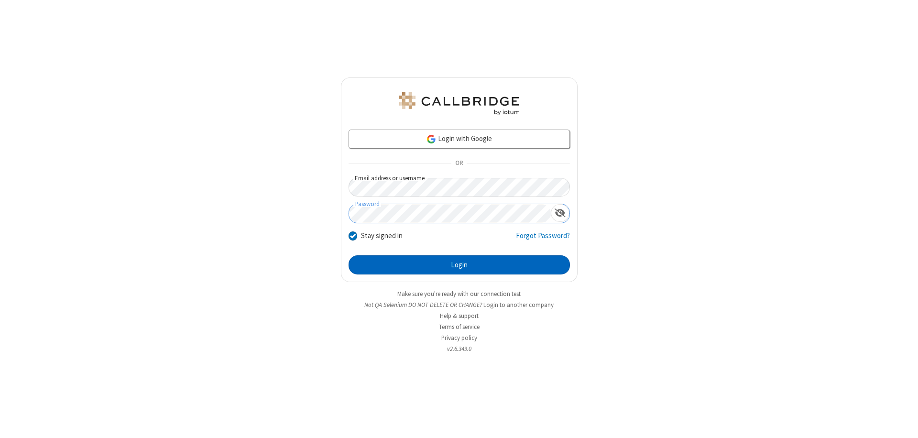
click at [459, 265] on button "Login" at bounding box center [459, 264] width 221 height 19
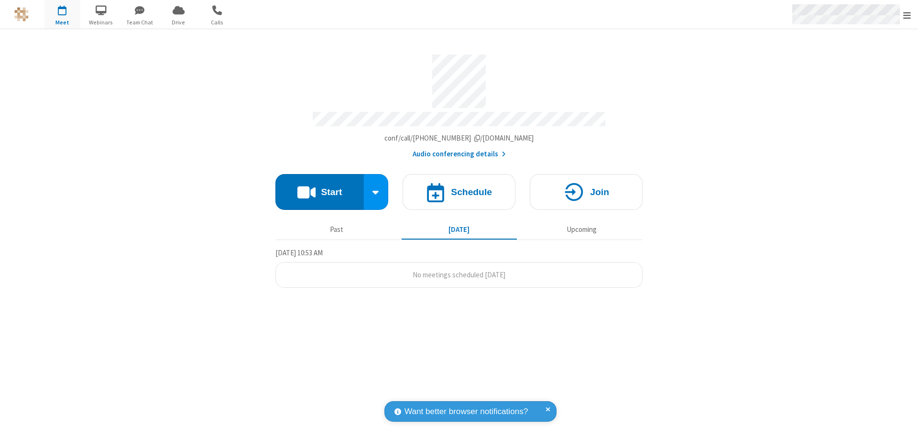
click at [907, 15] on span "Open menu" at bounding box center [907, 16] width 8 height 10
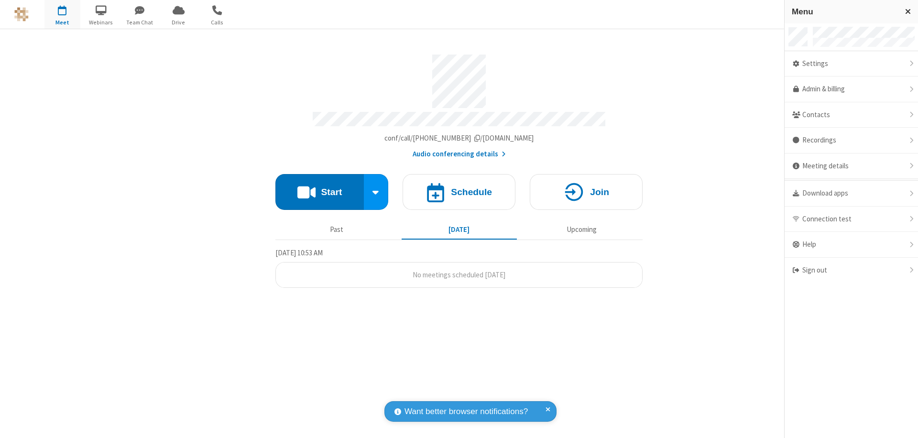
click at [851, 64] on div "Settings" at bounding box center [851, 64] width 133 height 26
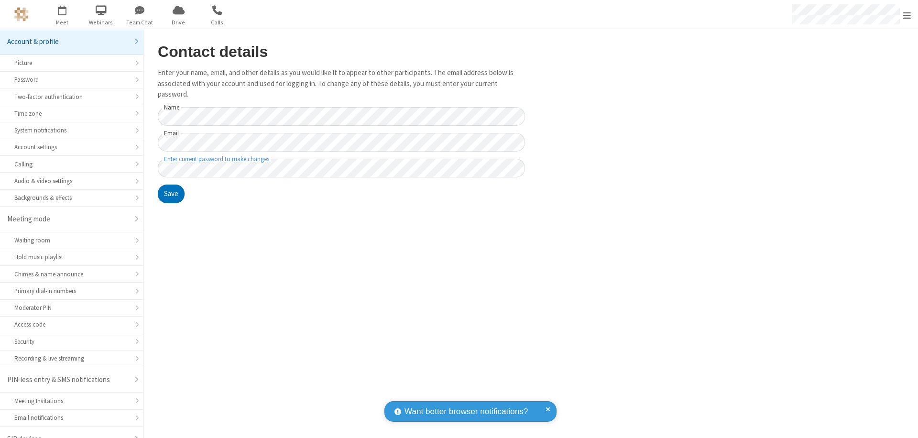
scroll to position [13, 0]
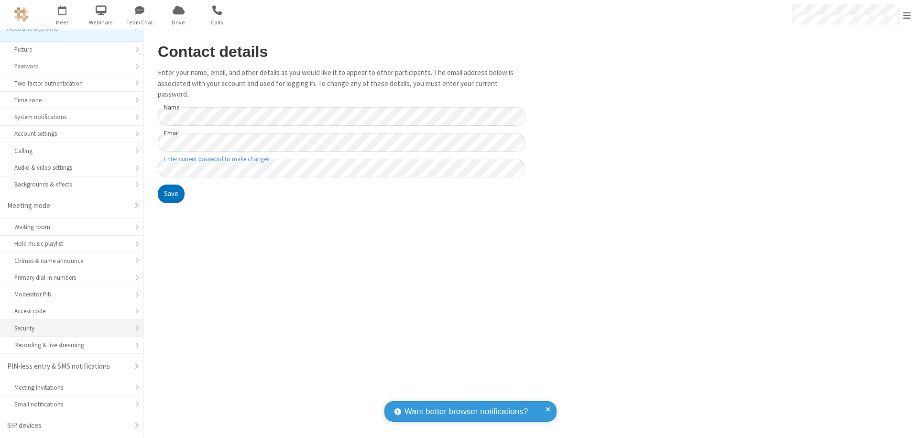
click at [68, 328] on div "Security" at bounding box center [71, 328] width 114 height 9
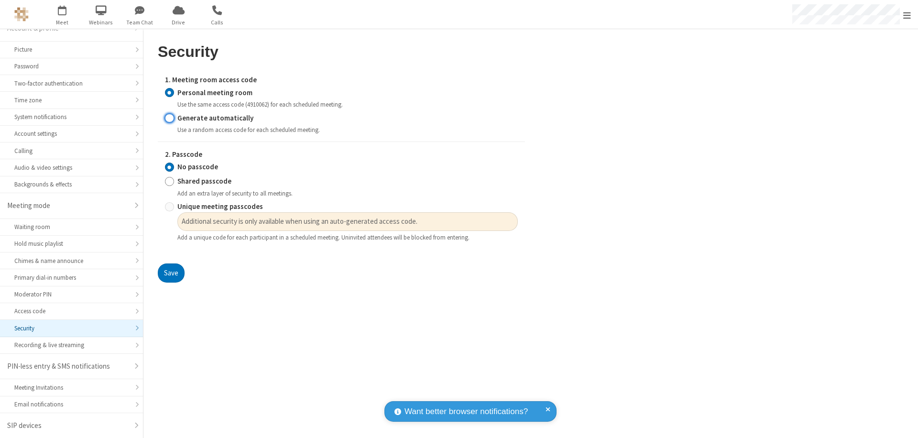
click at [169, 118] on input "Generate automatically" at bounding box center [169, 118] width 9 height 10
radio input "true"
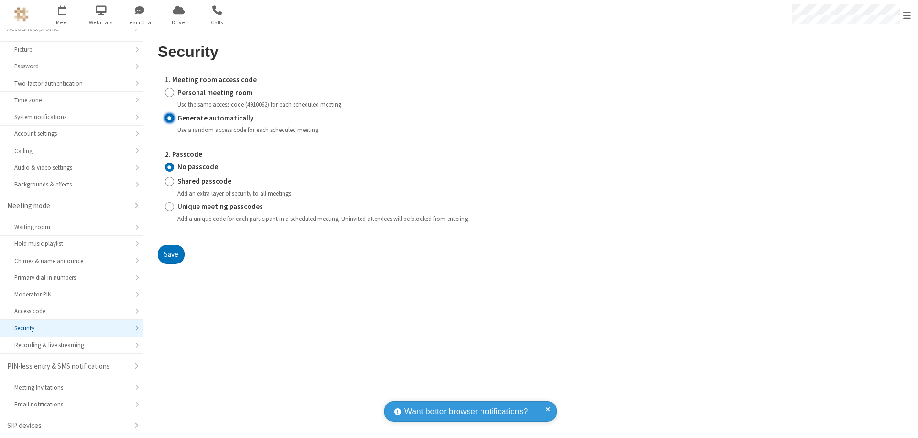
click at [169, 167] on input "No passcode" at bounding box center [169, 167] width 9 height 10
click at [171, 254] on button "Save" at bounding box center [171, 254] width 27 height 19
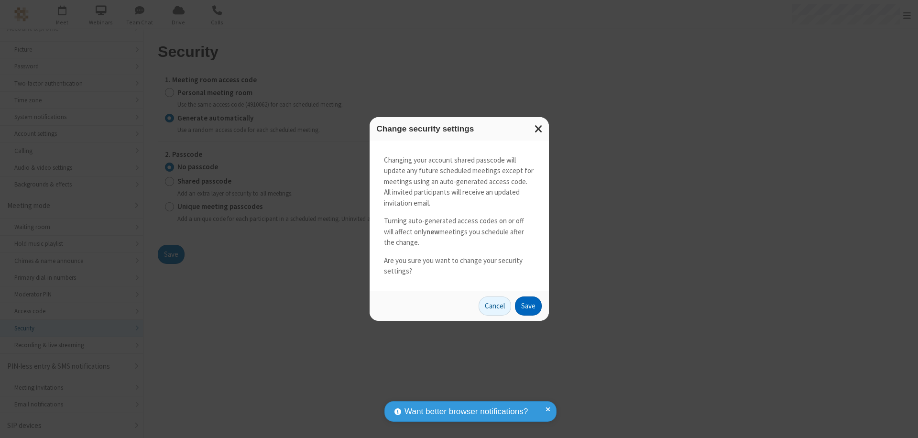
click at [528, 306] on button "Save" at bounding box center [528, 305] width 27 height 19
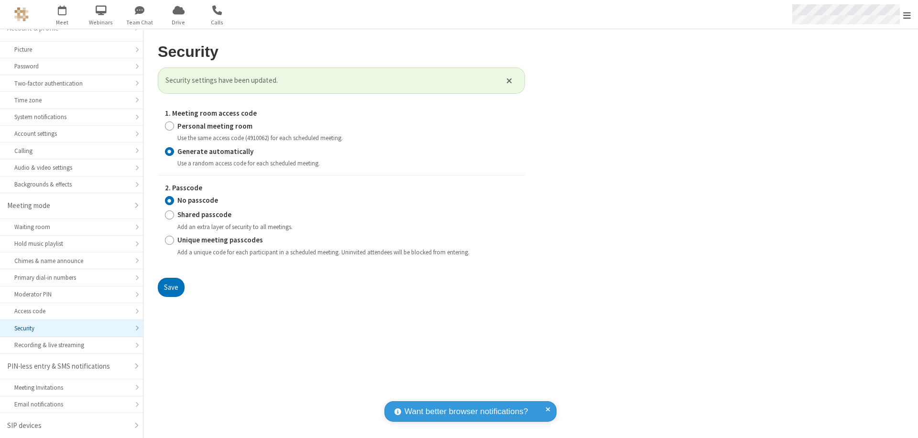
click at [907, 15] on span "Open menu" at bounding box center [907, 16] width 8 height 10
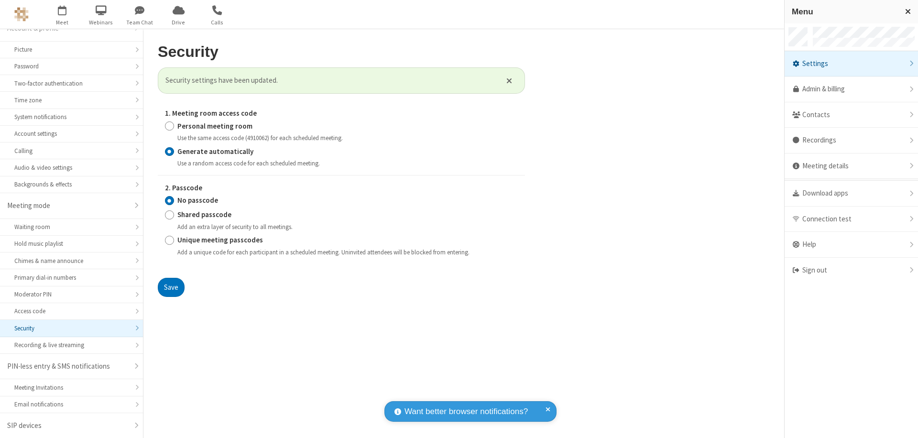
click at [62, 14] on span "button" at bounding box center [62, 10] width 36 height 16
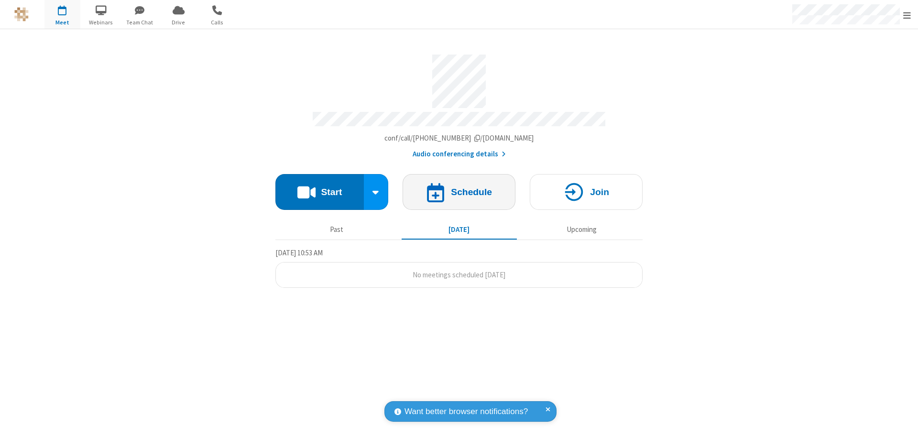
click at [459, 187] on h4 "Schedule" at bounding box center [471, 191] width 41 height 9
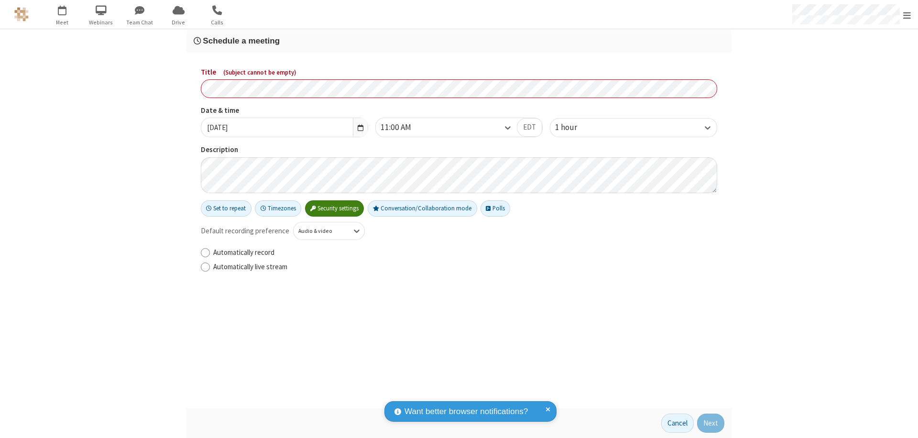
click at [459, 41] on h3 "Schedule a meeting" at bounding box center [459, 40] width 531 height 9
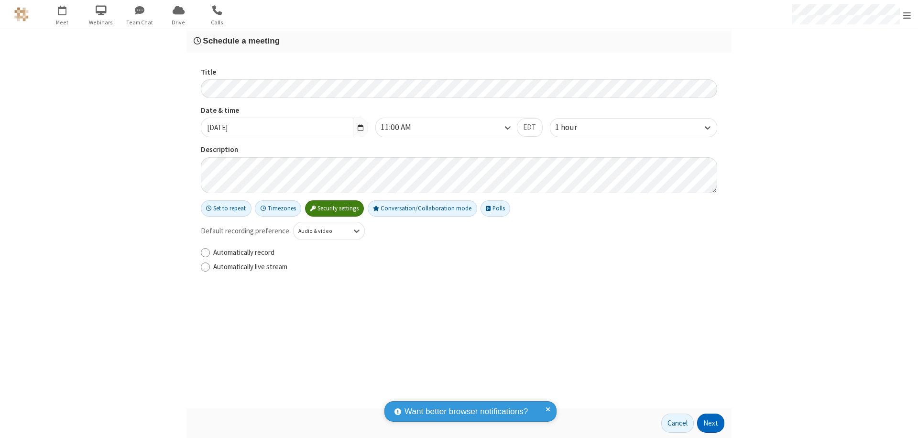
click at [711, 423] on button "Next" at bounding box center [710, 423] width 27 height 19
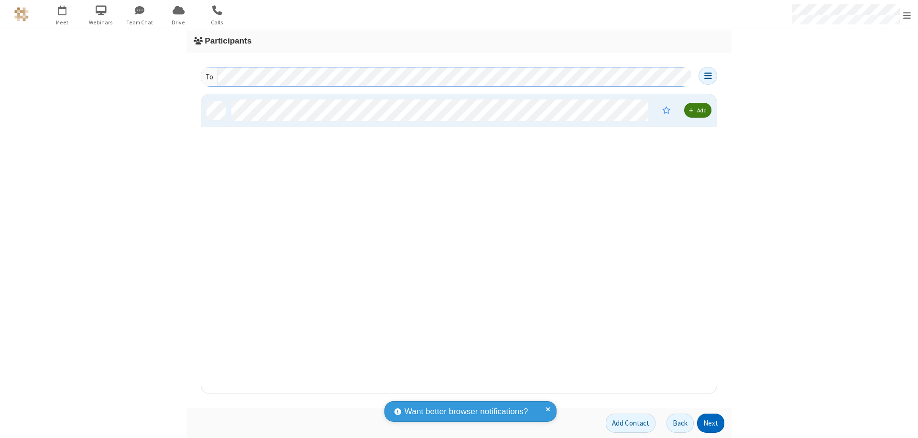
click at [711, 423] on button "Next" at bounding box center [710, 423] width 27 height 19
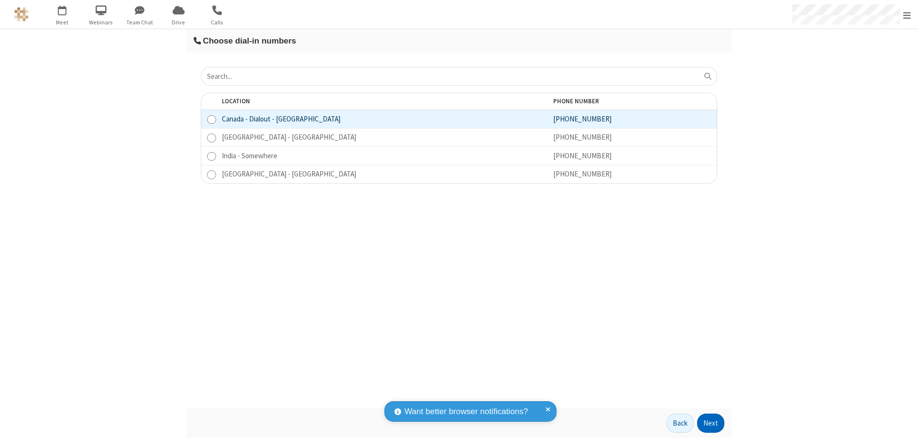
click at [711, 423] on button "Next" at bounding box center [710, 423] width 27 height 19
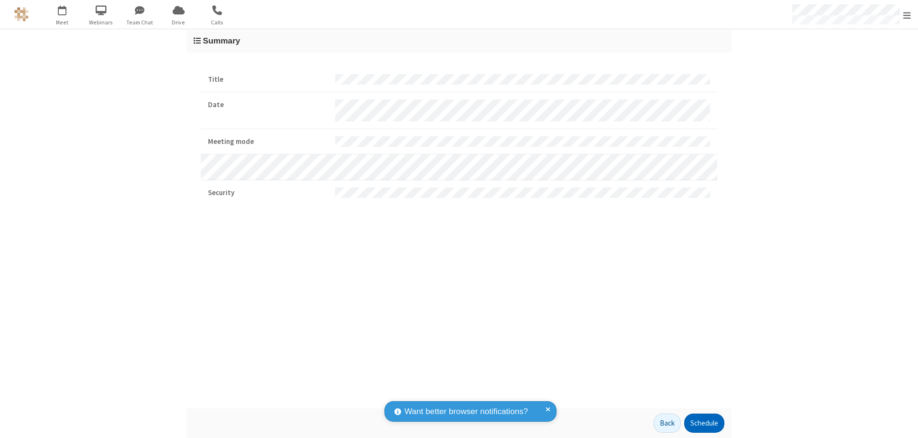
click at [704, 423] on button "Schedule" at bounding box center [704, 423] width 40 height 19
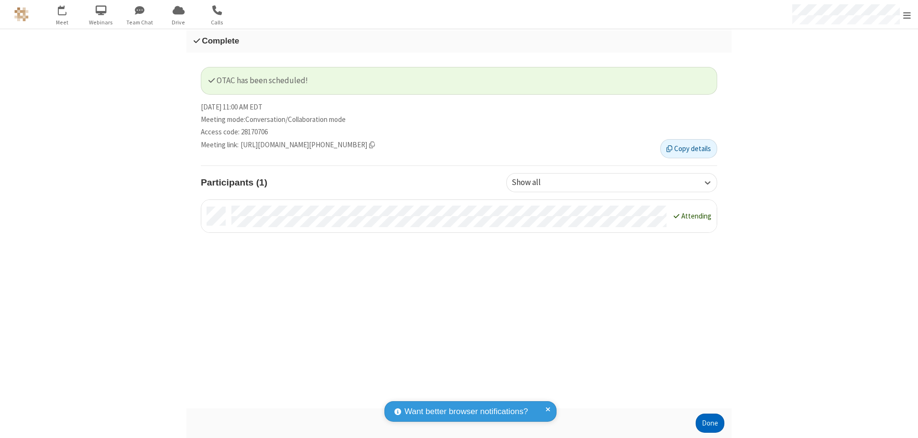
click at [710, 423] on button "Done" at bounding box center [710, 423] width 29 height 19
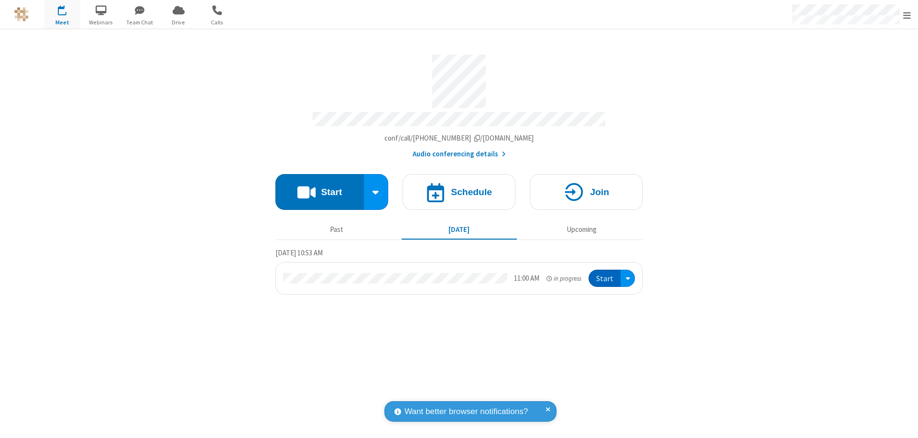
click at [605, 274] on button "Start" at bounding box center [605, 279] width 32 height 18
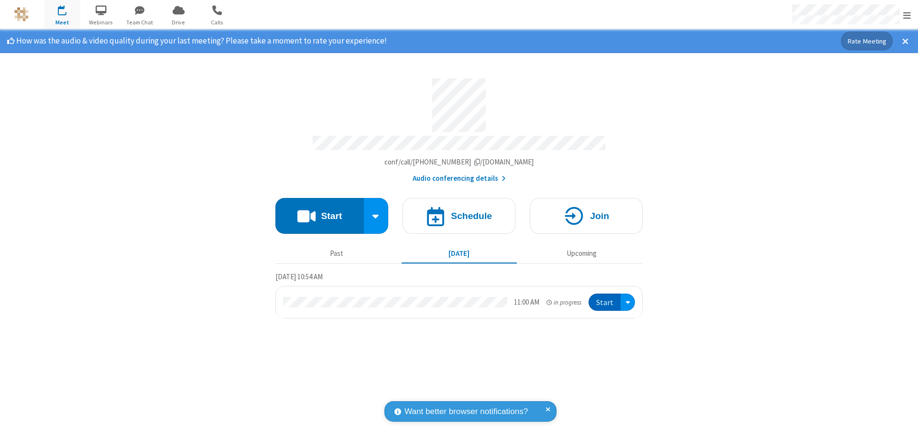
click at [907, 15] on span "Open menu" at bounding box center [907, 16] width 8 height 10
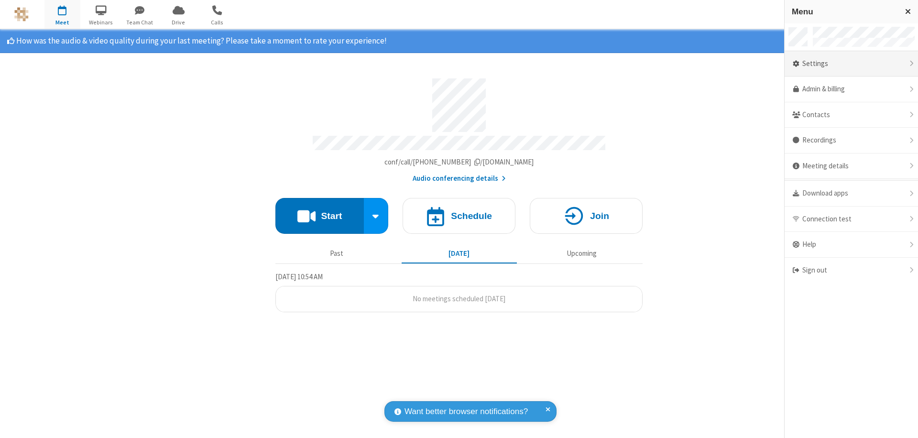
click at [851, 64] on div "Settings" at bounding box center [851, 64] width 133 height 26
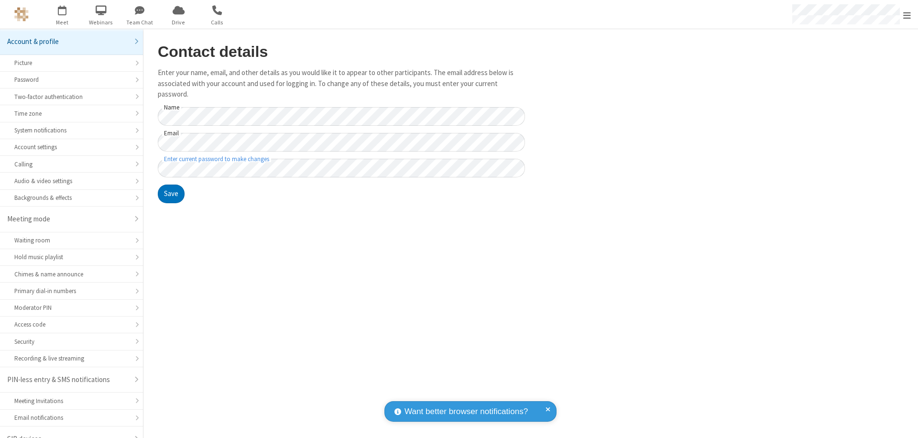
scroll to position [13, 0]
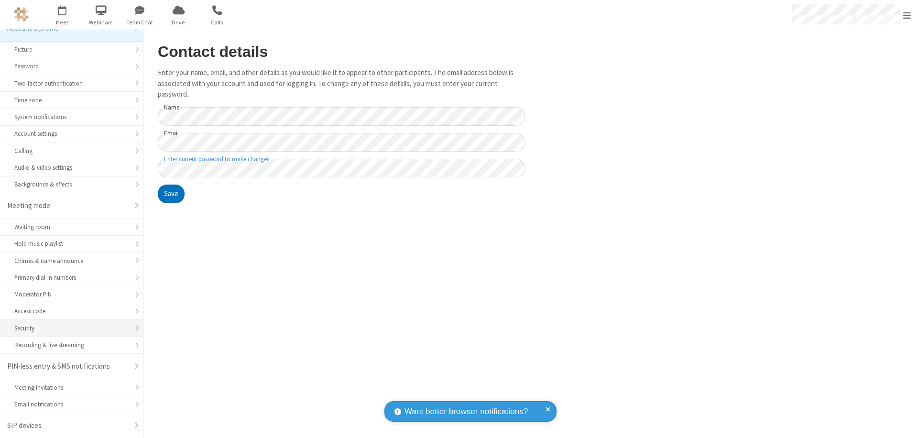
click at [68, 328] on div "Security" at bounding box center [71, 328] width 114 height 9
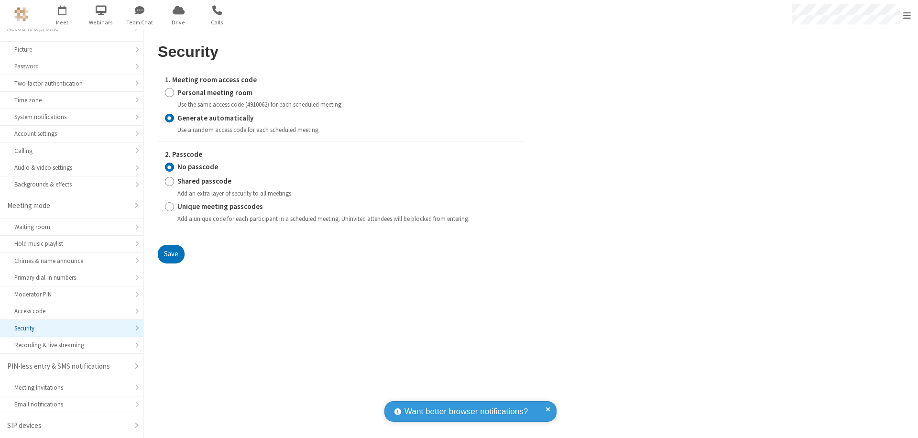
click at [169, 92] on input "Personal meeting room" at bounding box center [169, 92] width 9 height 10
radio input "true"
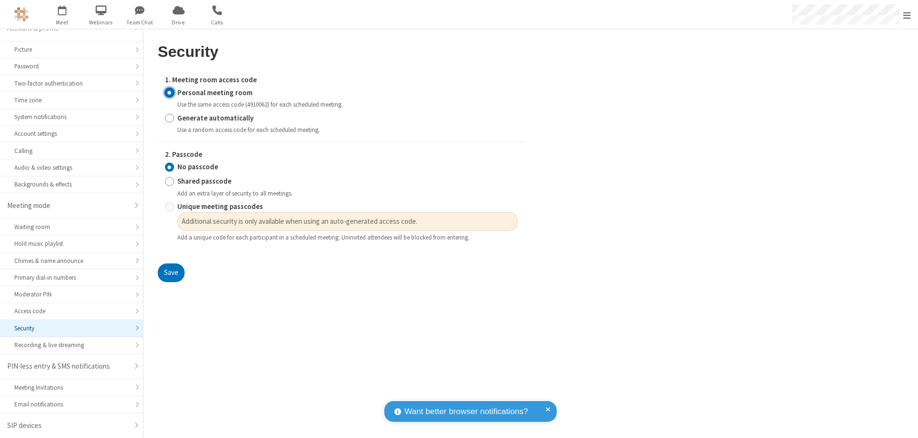
click at [169, 167] on input "No passcode" at bounding box center [169, 167] width 9 height 10
click at [171, 273] on button "Save" at bounding box center [171, 272] width 27 height 19
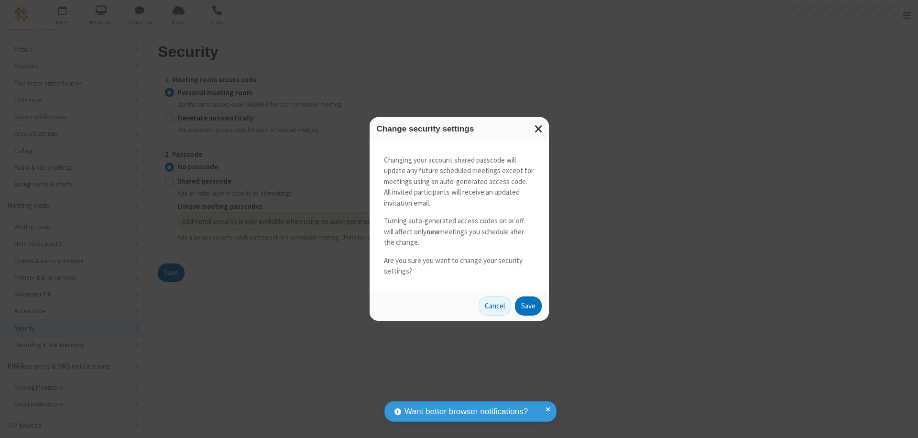
click at [528, 306] on button "Save" at bounding box center [528, 305] width 27 height 19
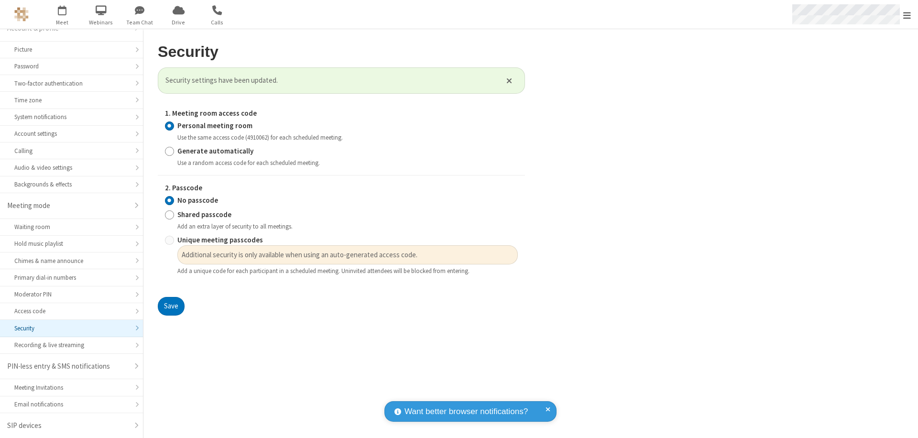
click at [907, 14] on span "Open menu" at bounding box center [907, 16] width 8 height 10
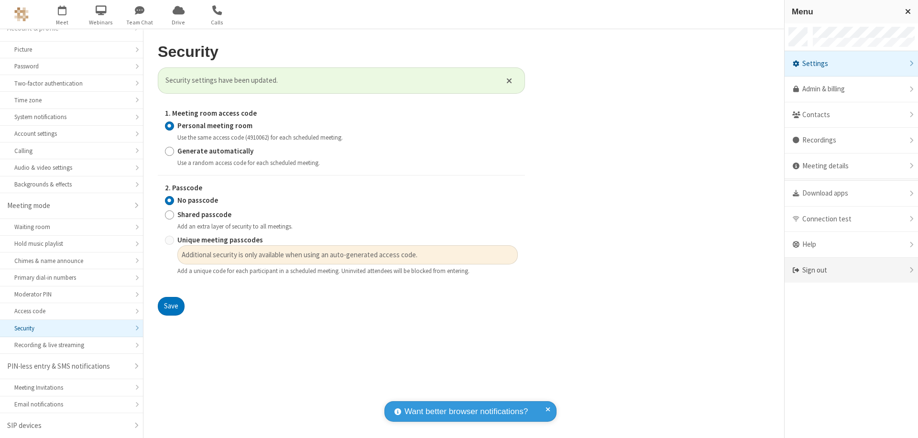
click at [851, 270] on div "Sign out" at bounding box center [851, 270] width 133 height 25
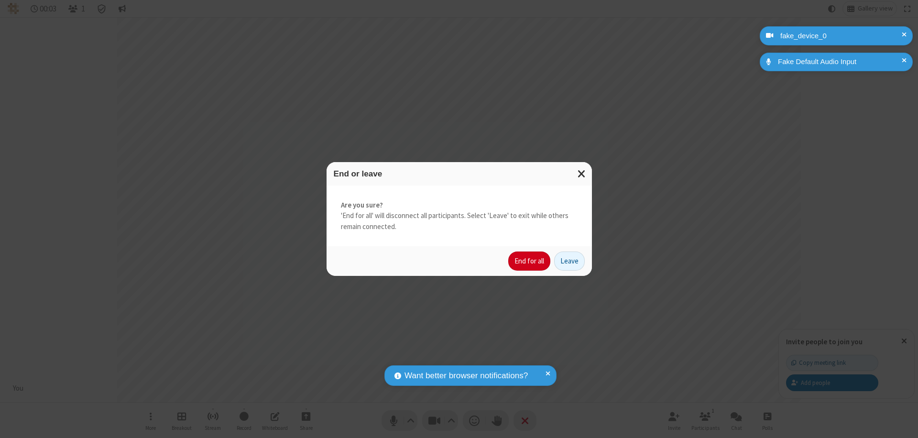
click at [530, 261] on button "End for all" at bounding box center [529, 260] width 42 height 19
